Goal: Find specific page/section: Find specific page/section

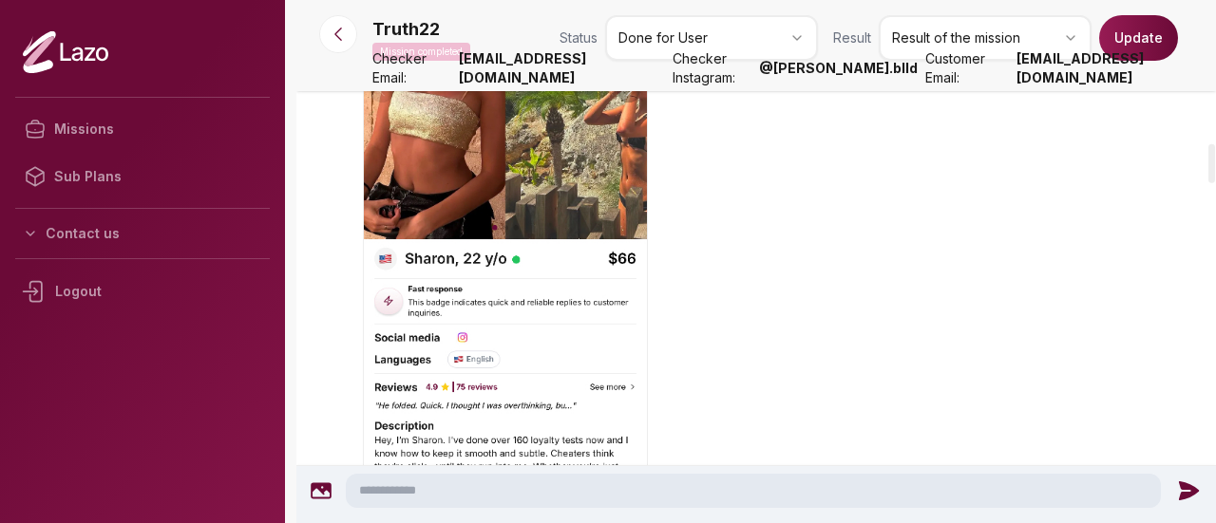
scroll to position [2192, 0]
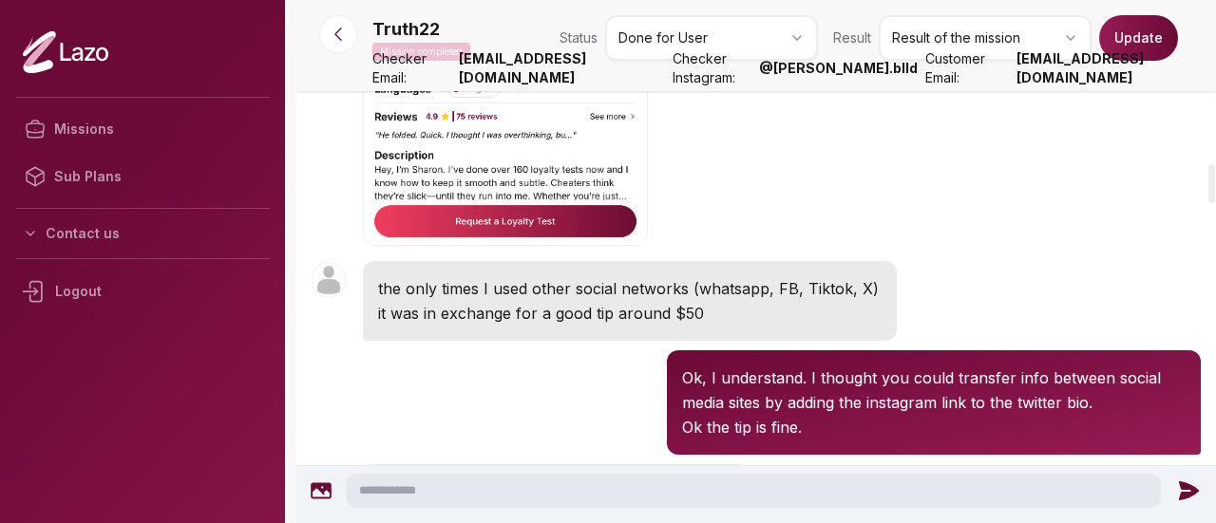
click at [598, 338] on div "the only times I used other social networks (whatsapp, FB, Tiktok, X) it was in…" at bounding box center [630, 301] width 534 height 80
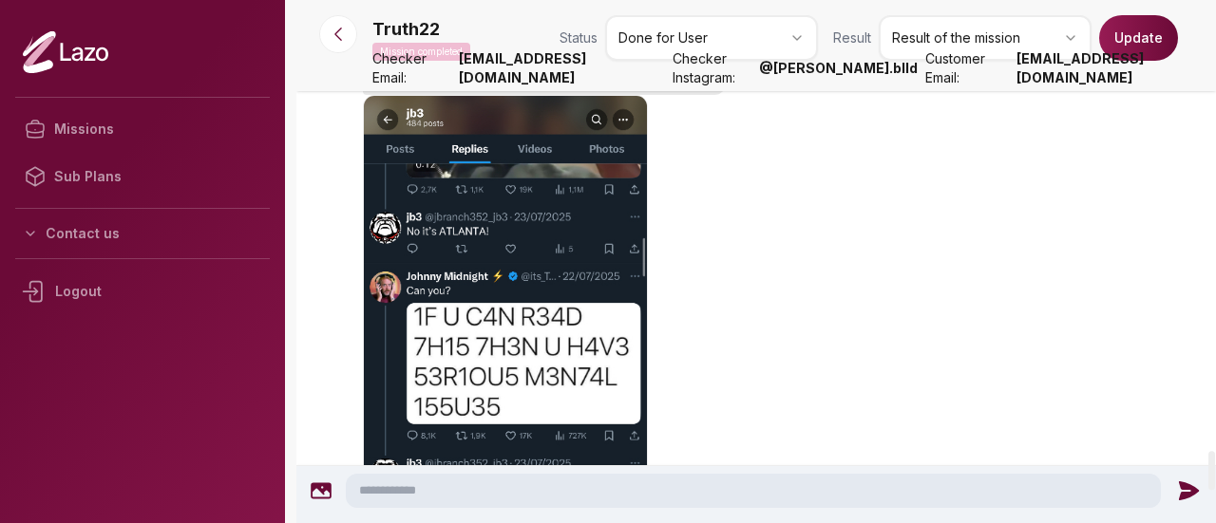
scroll to position [6058, 0]
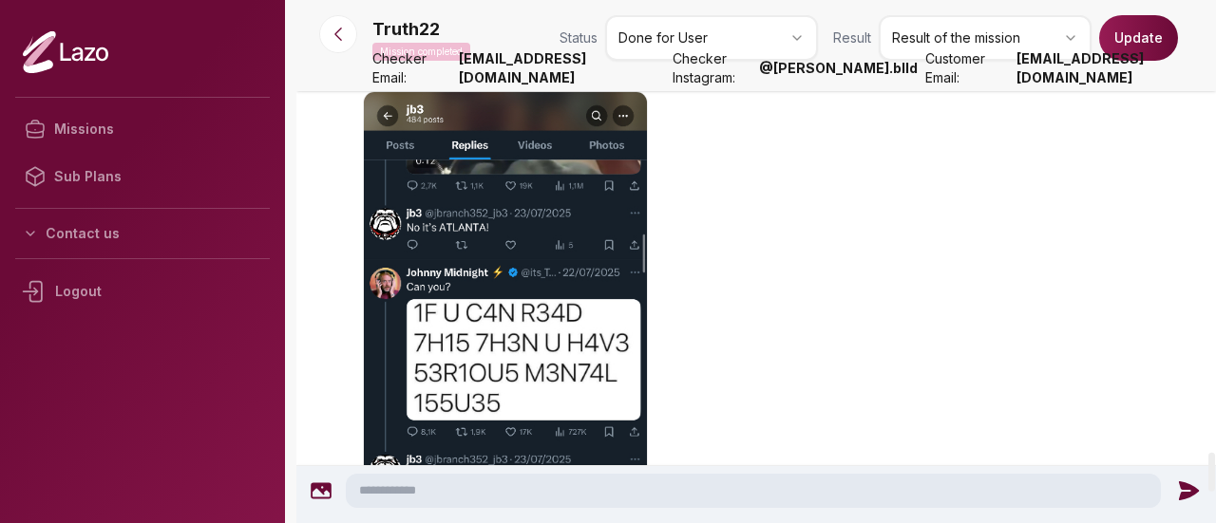
click at [954, 371] on div "Truth22 15:28 So i liked few a his responses on some tweets" at bounding box center [756, 354] width 920 height 646
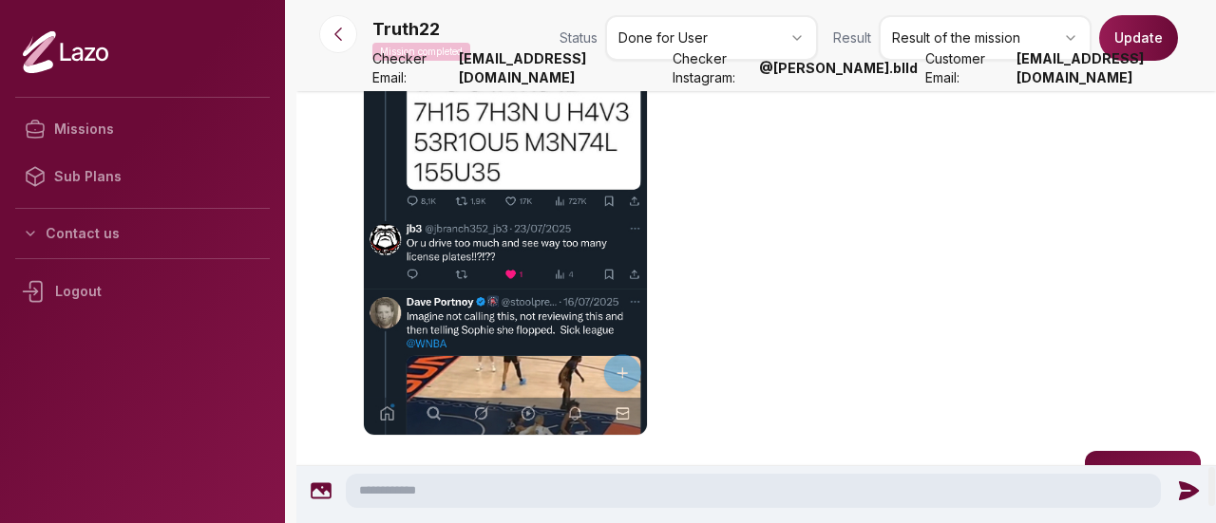
scroll to position [6216, 0]
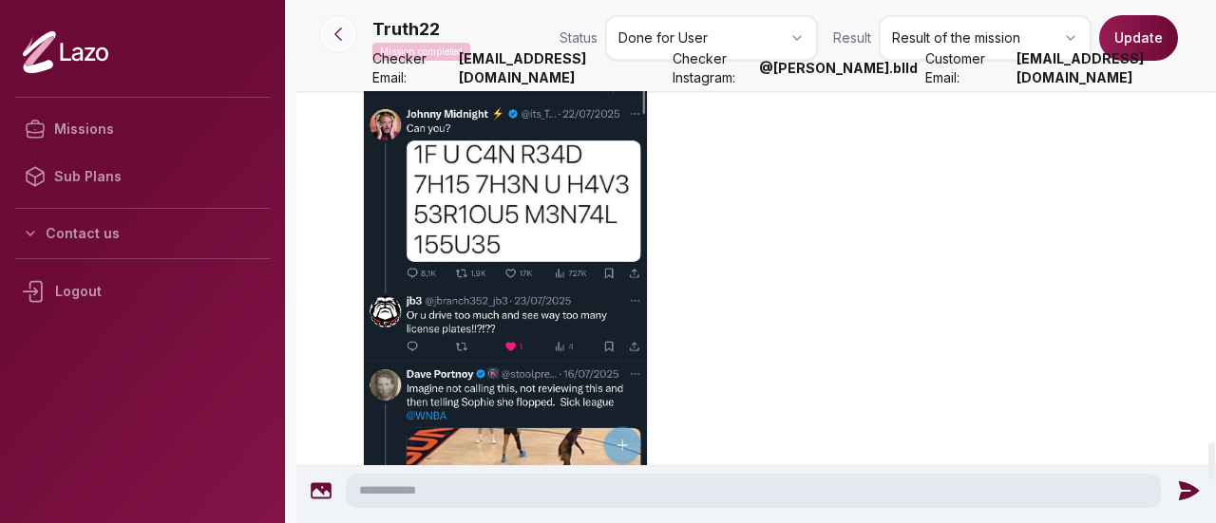
click at [351, 39] on button at bounding box center [338, 34] width 38 height 38
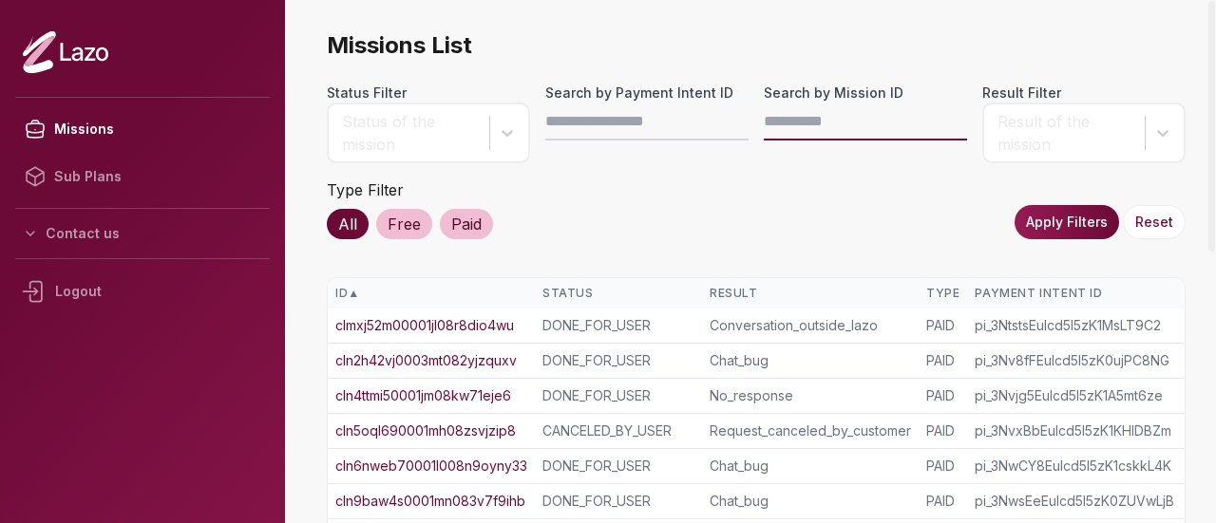
click at [781, 127] on input "Search by Mission ID" at bounding box center [865, 122] width 203 height 38
paste input "**********"
type input "**********"
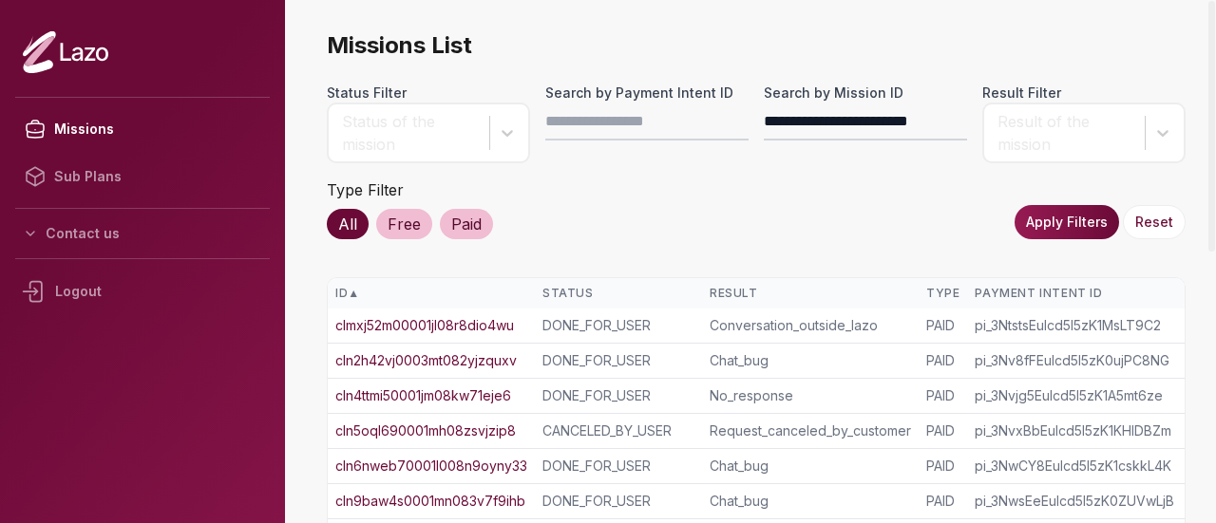
click at [1092, 236] on button "Apply Filters" at bounding box center [1067, 222] width 104 height 34
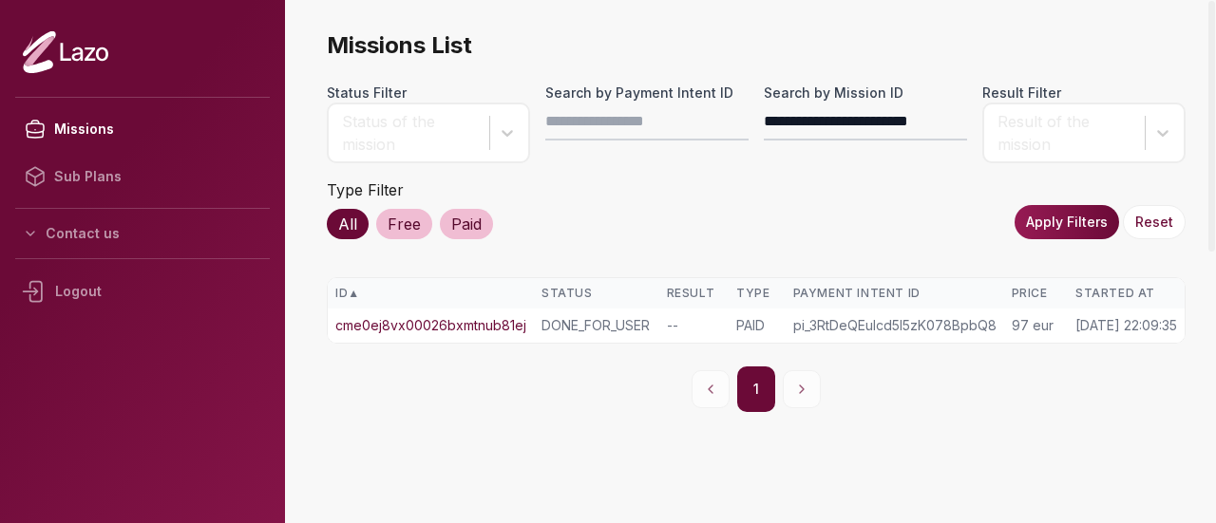
click at [466, 326] on link "cme0ej8vx00026bxmtnub81ej" at bounding box center [430, 325] width 191 height 19
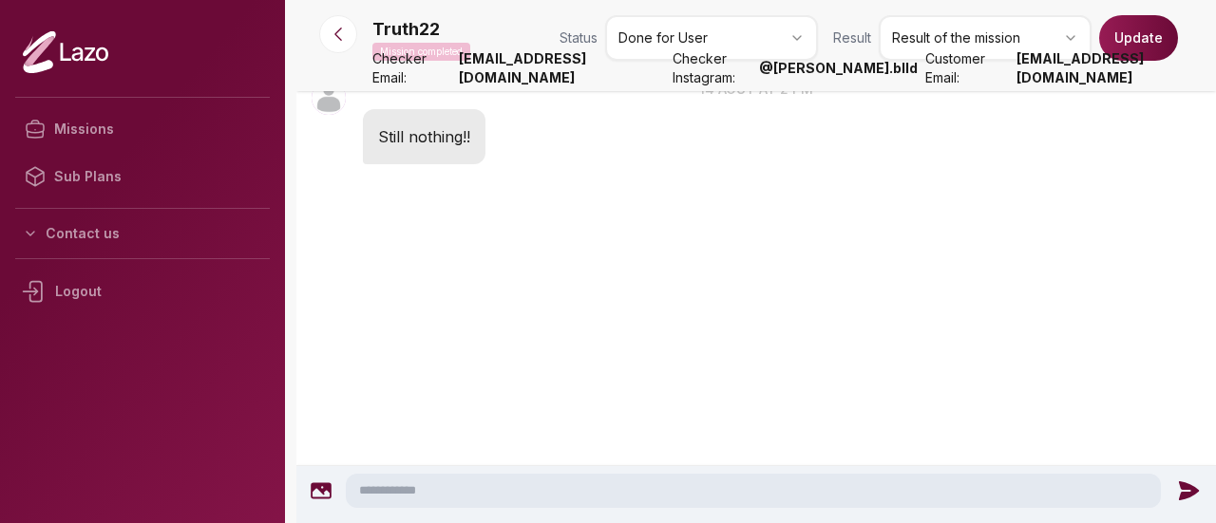
scroll to position [3355, 0]
click at [339, 28] on icon at bounding box center [338, 34] width 19 height 19
